Goal: Information Seeking & Learning: Learn about a topic

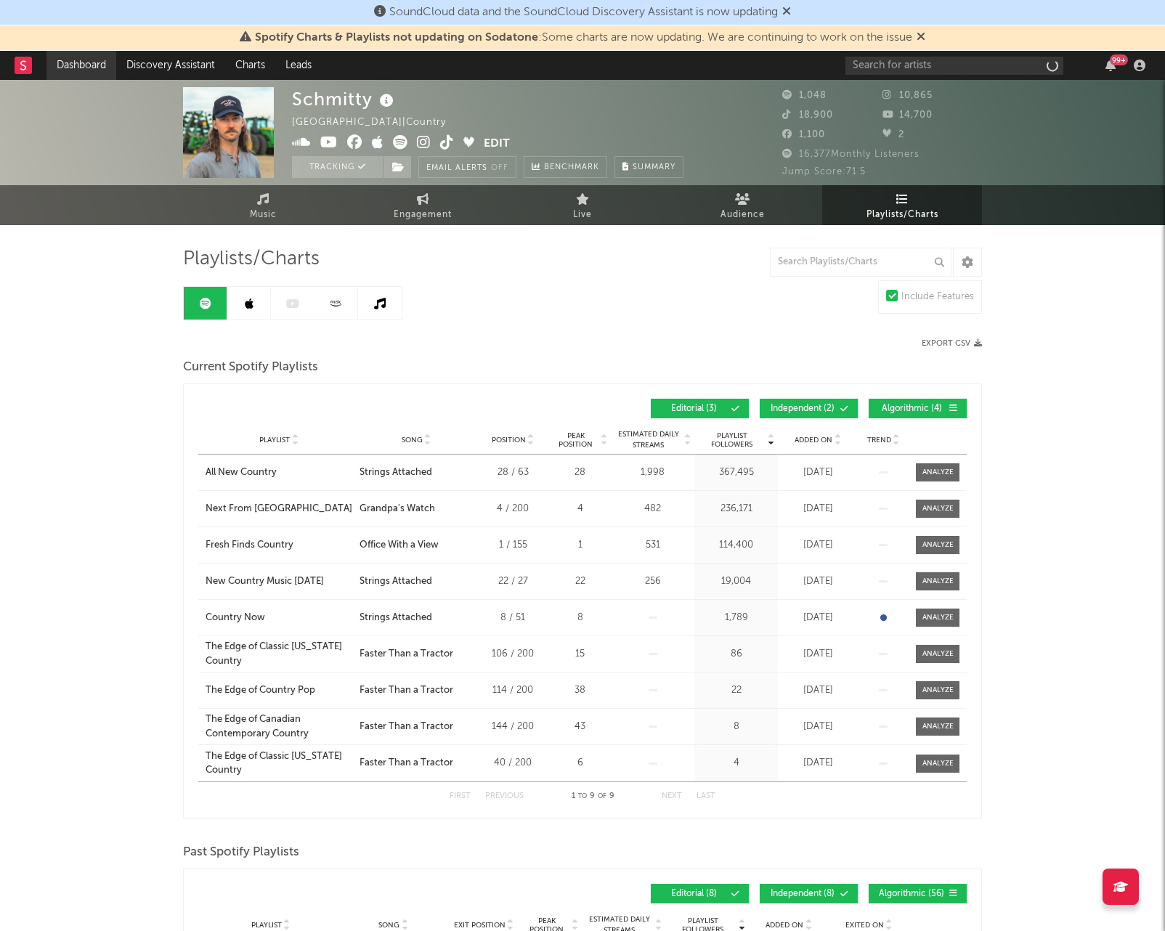
click at [79, 63] on link "Dashboard" at bounding box center [81, 65] width 70 height 29
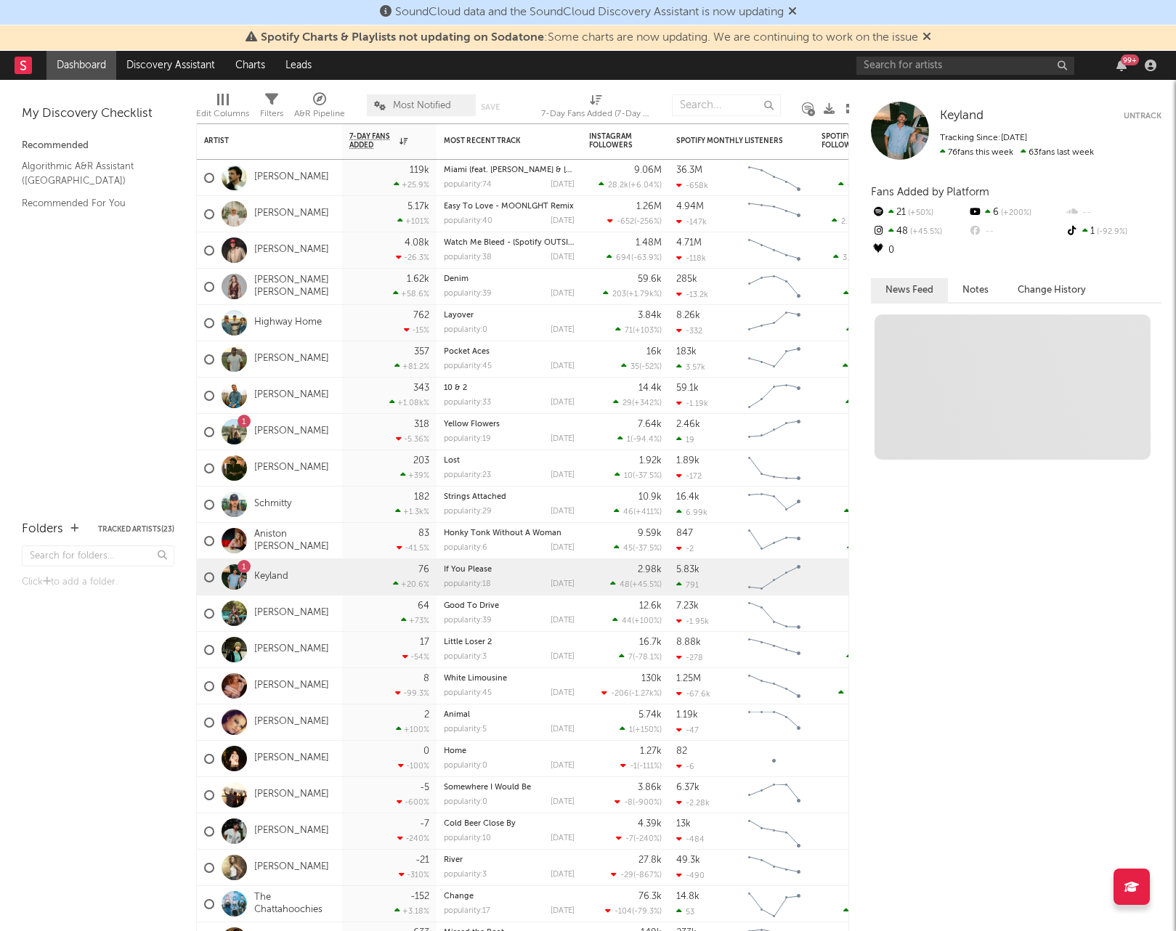
click at [926, 36] on icon at bounding box center [926, 36] width 9 height 12
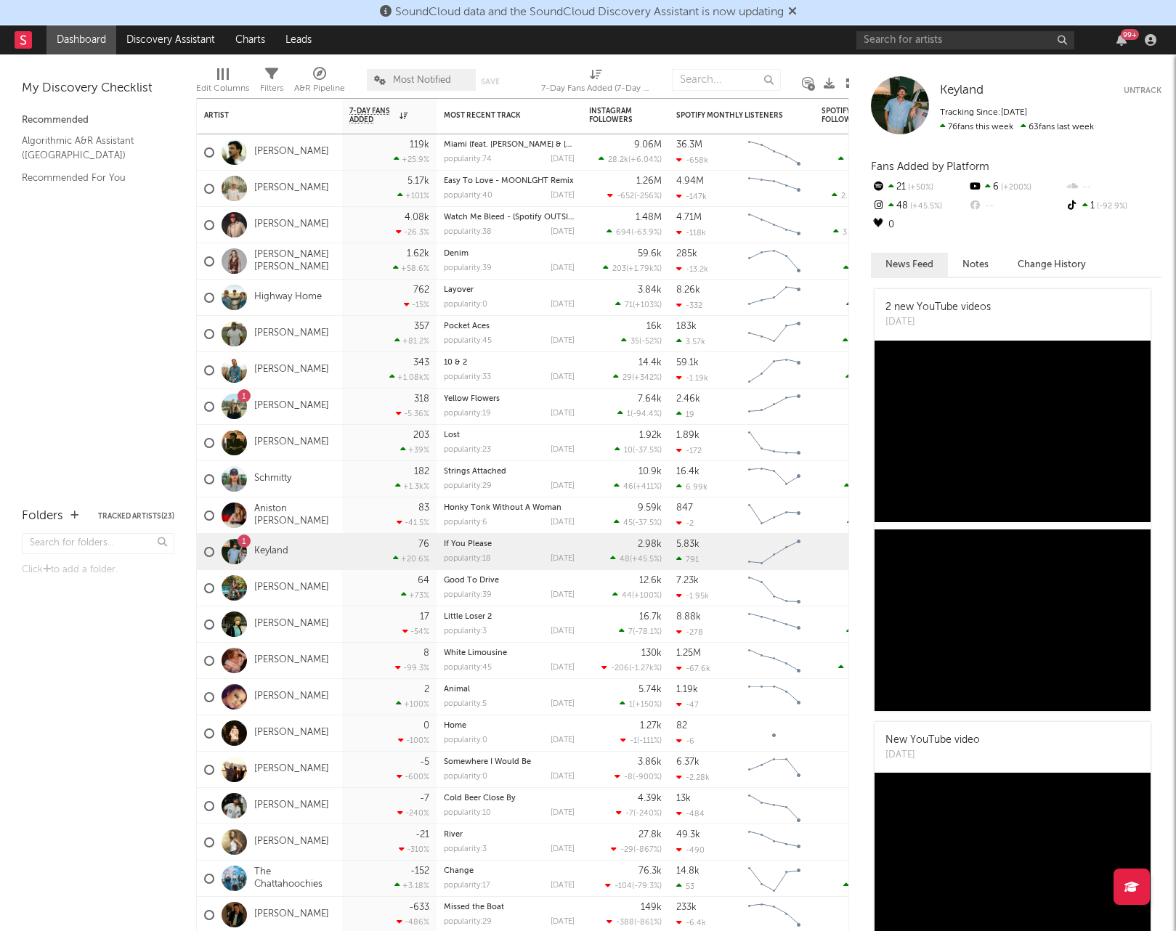
click at [797, 12] on icon at bounding box center [792, 11] width 9 height 12
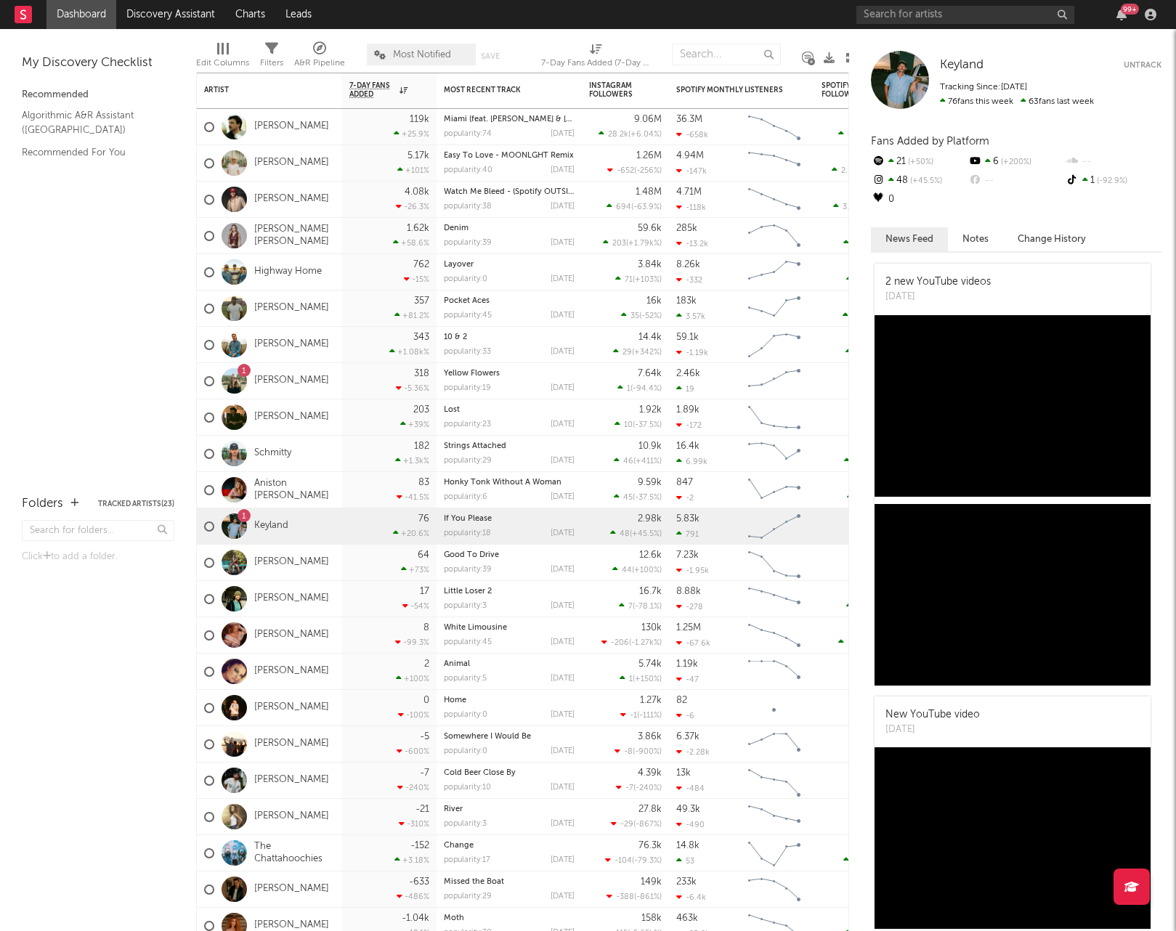
click at [604, 52] on span "7-Day Fans Added (7-Day Fans Added)" at bounding box center [595, 57] width 109 height 29
select select "-1"
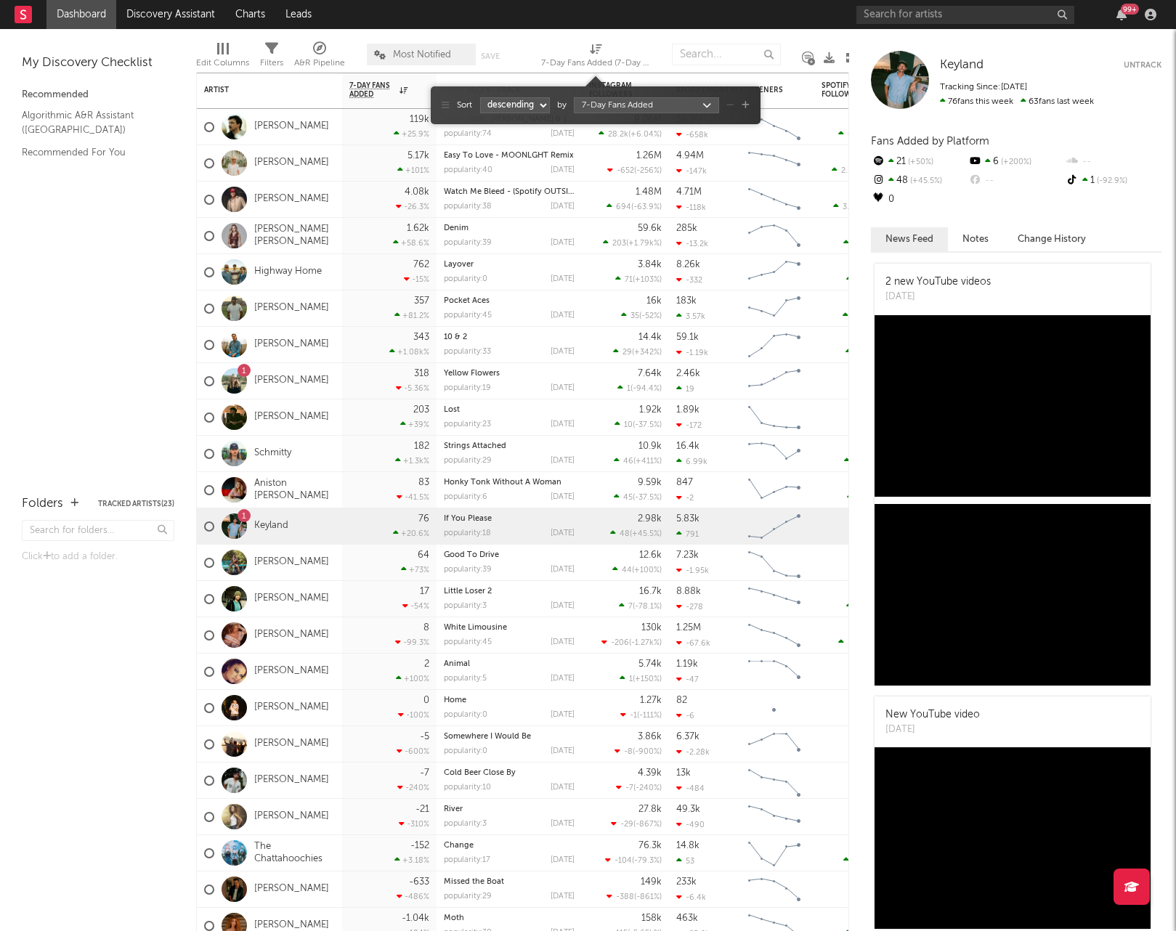
click at [604, 52] on span "7-Day Fans Added (7-Day Fans Added)" at bounding box center [595, 57] width 109 height 29
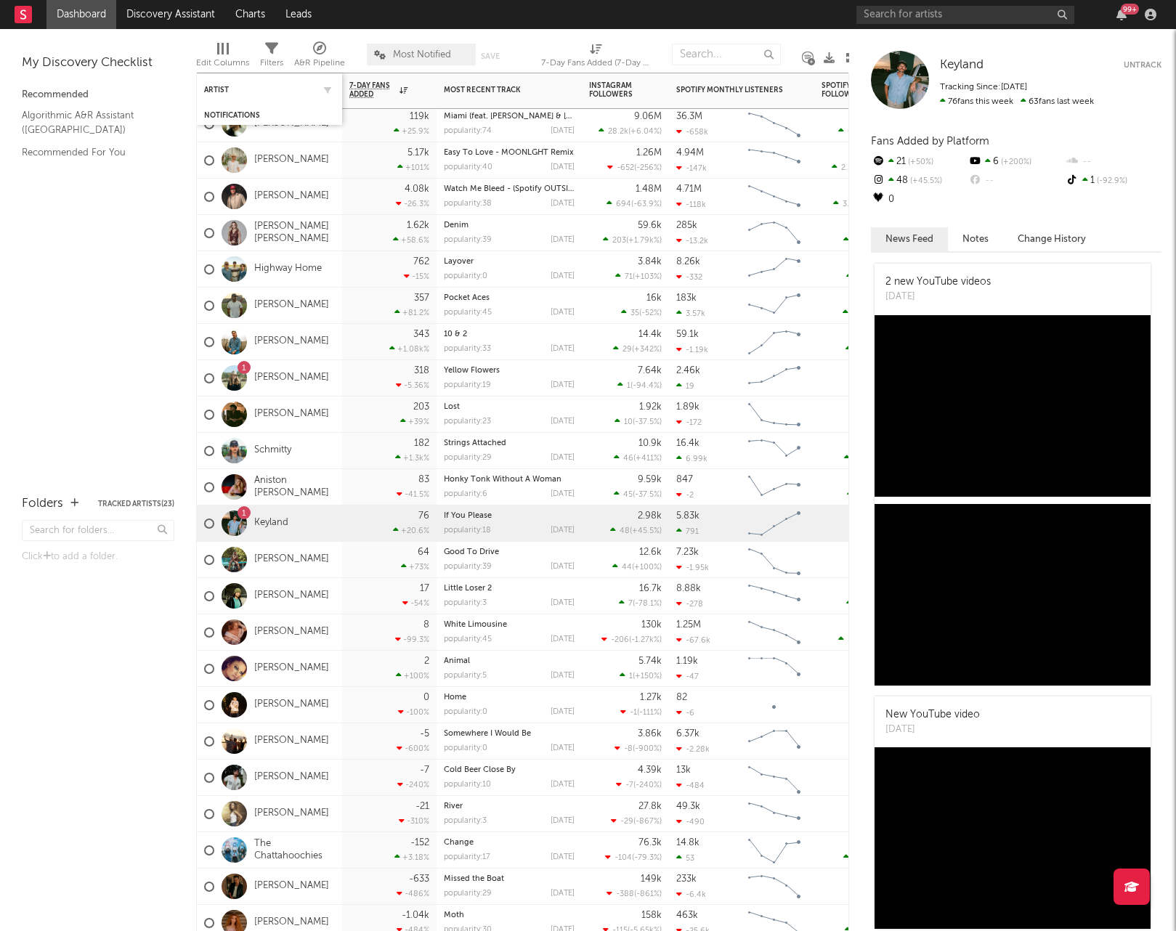
click at [248, 81] on div "Artist" at bounding box center [269, 90] width 131 height 28
click at [84, 49] on div "My Discovery Checklist Recommended Algorithmic A&R Assistant (Nashville) Recomm…" at bounding box center [98, 254] width 196 height 451
click at [93, 9] on link "Dashboard" at bounding box center [81, 14] width 70 height 29
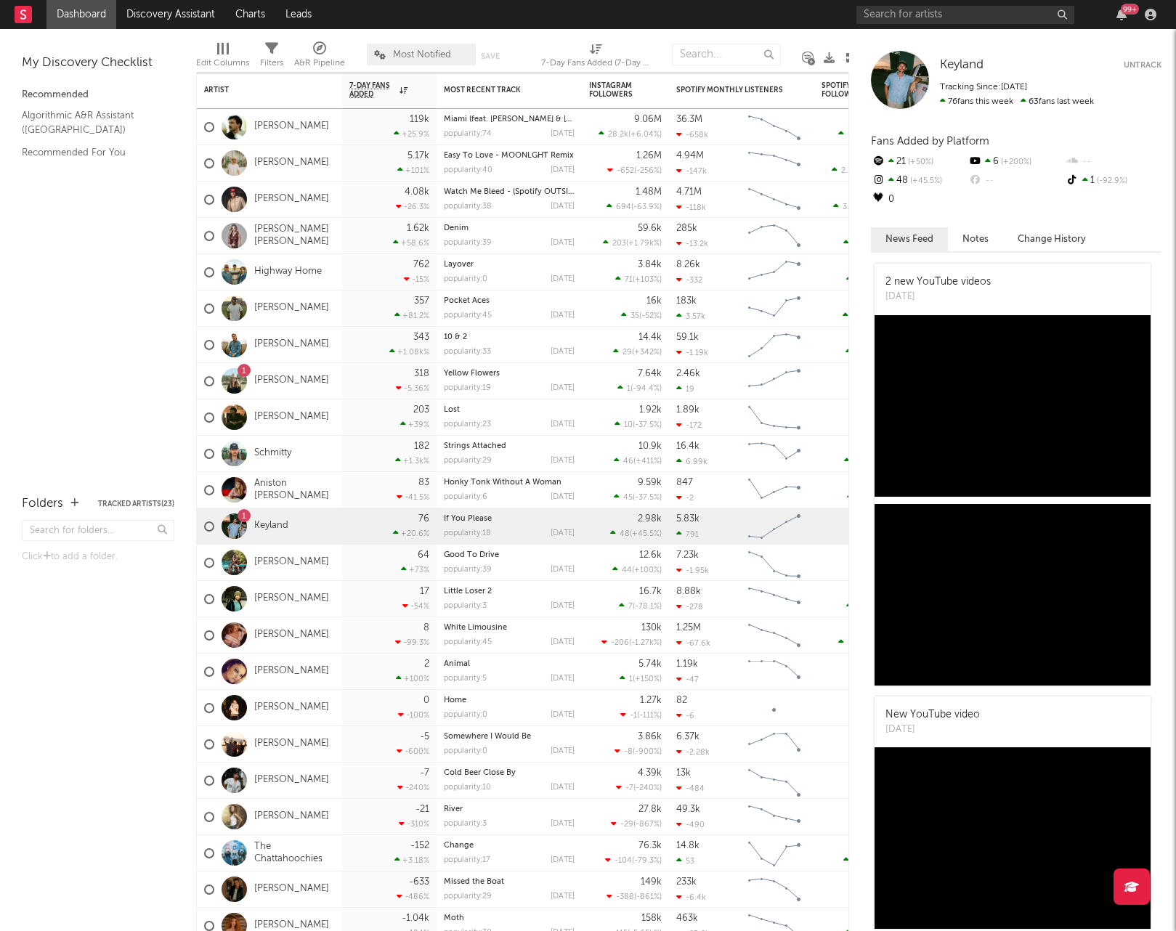
click at [902, 44] on div "Keyland Keyland Untrack Tracking Since: July 15, 2024 76 fans this week 63 fans…" at bounding box center [1012, 480] width 327 height 902
drag, startPoint x: 889, startPoint y: 40, endPoint x: 1022, endPoint y: 39, distance: 132.1
click at [1019, 39] on div "Keyland Keyland Untrack Tracking Since: July 15, 2024 76 fans this week 63 fans…" at bounding box center [1012, 480] width 327 height 902
drag, startPoint x: 850, startPoint y: 36, endPoint x: 871, endPoint y: 35, distance: 21.8
click at [857, 35] on div "Keyland Keyland Untrack Tracking Since: July 15, 2024 76 fans this week 63 fans…" at bounding box center [1012, 480] width 327 height 902
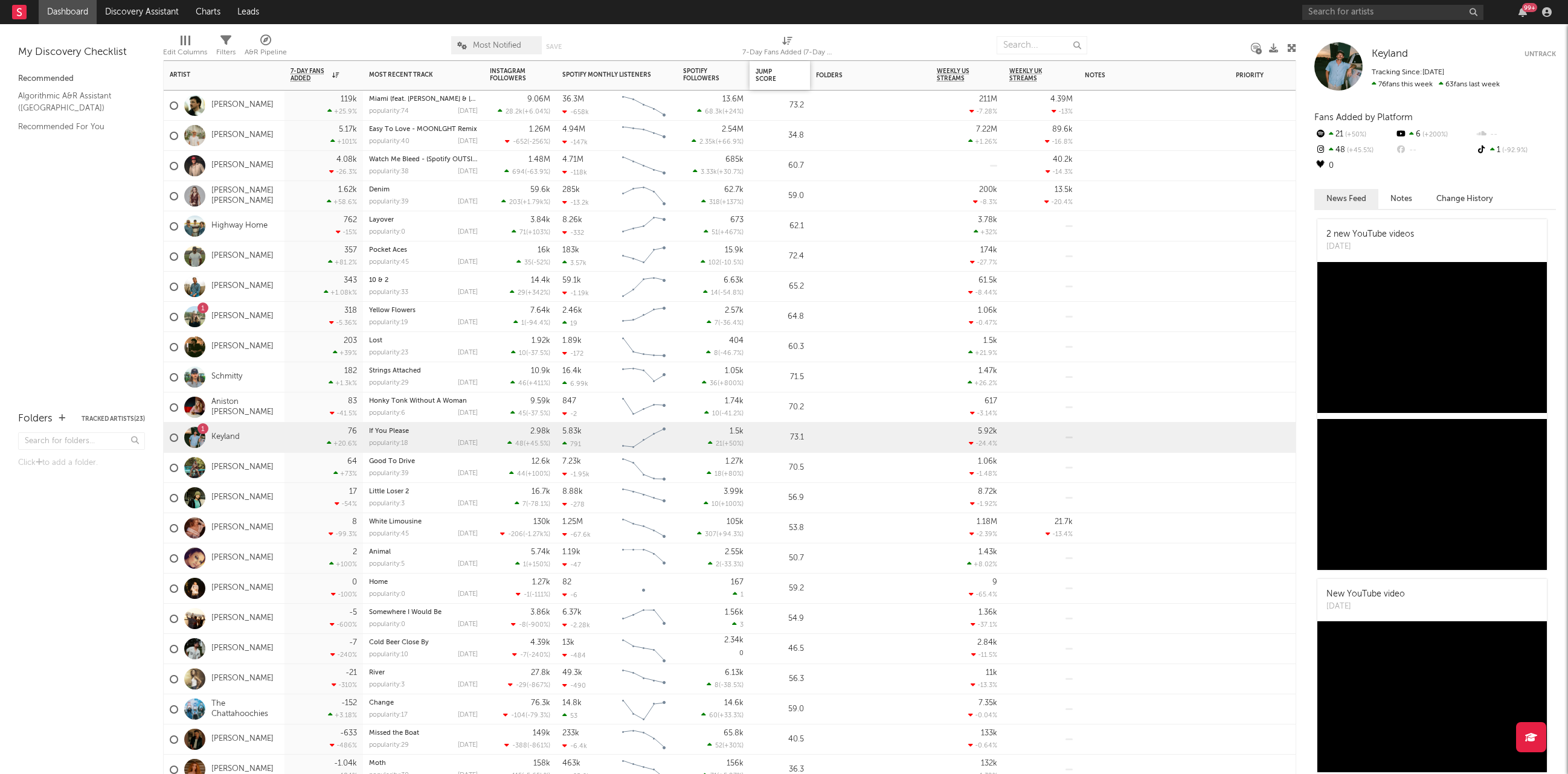
click at [775, 63] on div "Jump Score" at bounding box center [779, 76] width 48 height 25
click at [776, 71] on div "Jump Score" at bounding box center [770, 75] width 30 height 14
